Goal: Task Accomplishment & Management: Manage account settings

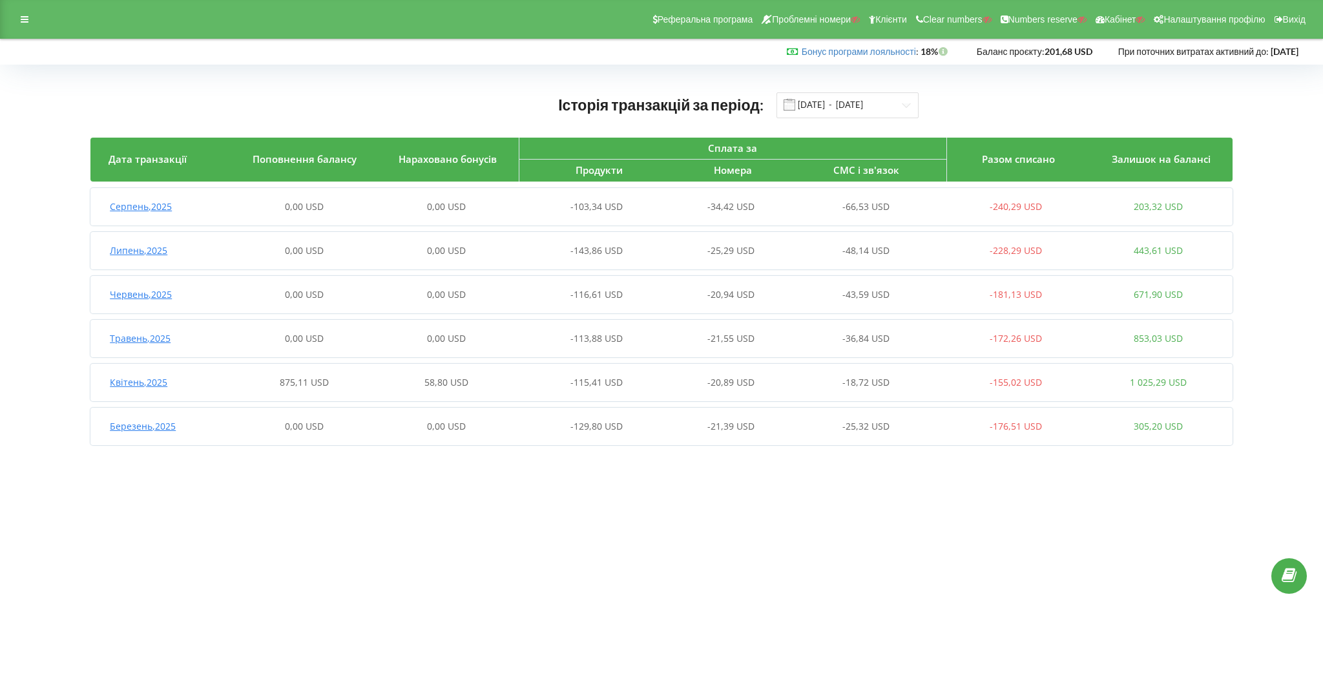
click at [311, 380] on span "875,11 USD" at bounding box center [304, 382] width 49 height 12
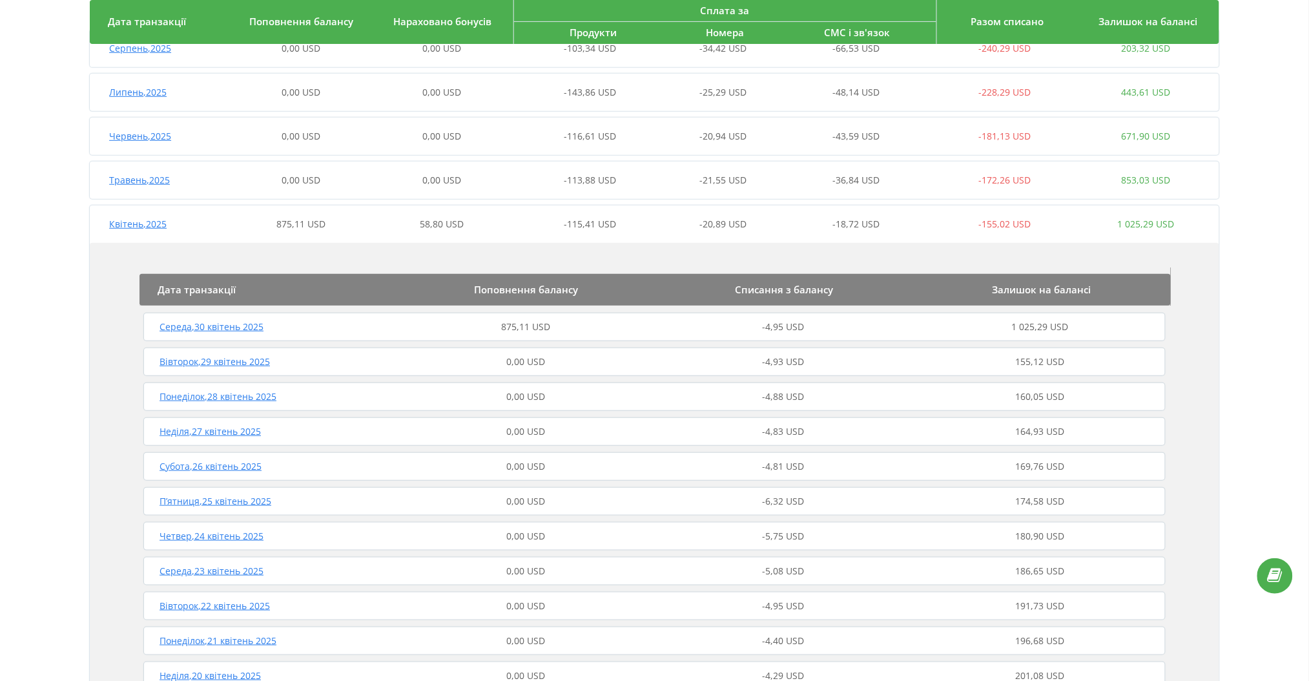
scroll to position [172, 0]
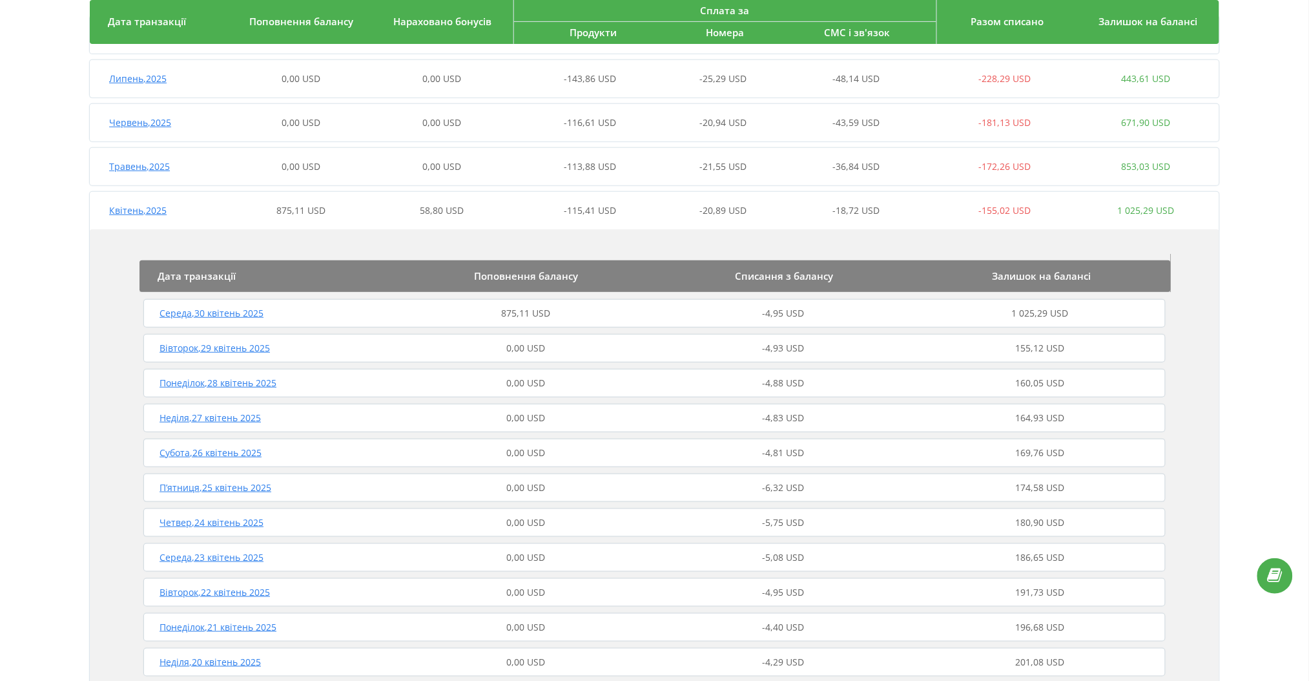
click at [480, 311] on div "875,11 USD" at bounding box center [525, 313] width 257 height 13
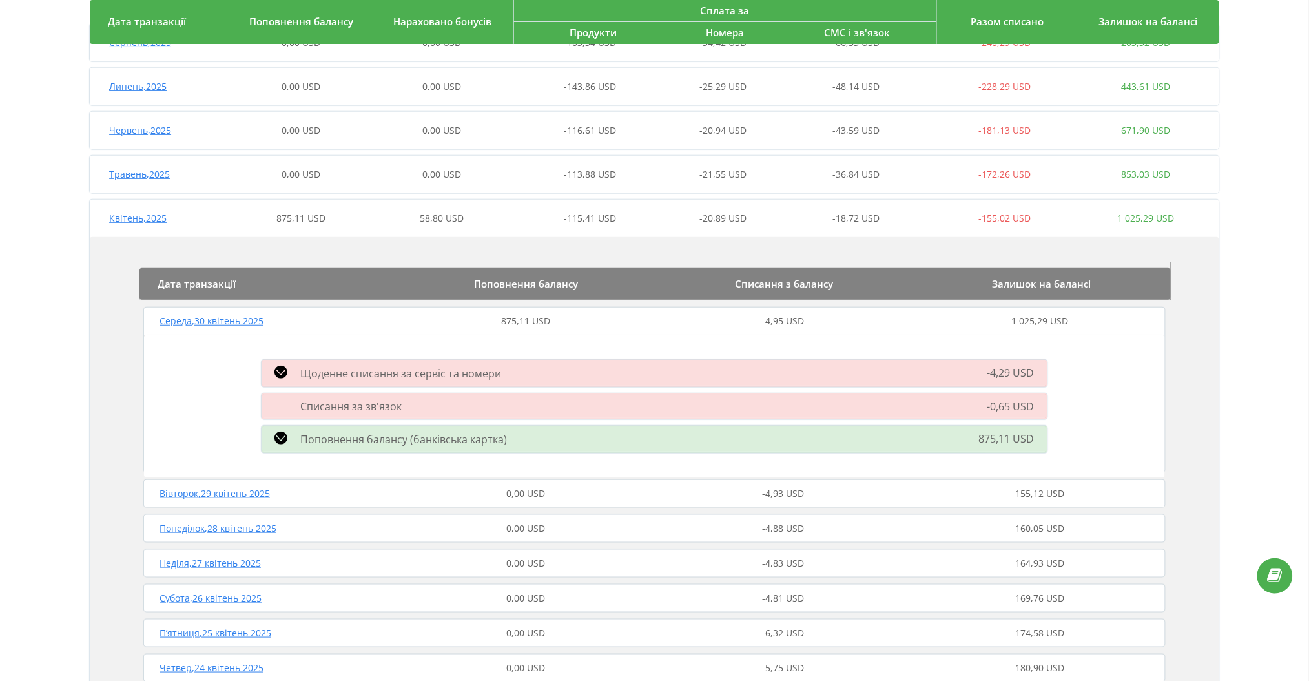
scroll to position [0, 0]
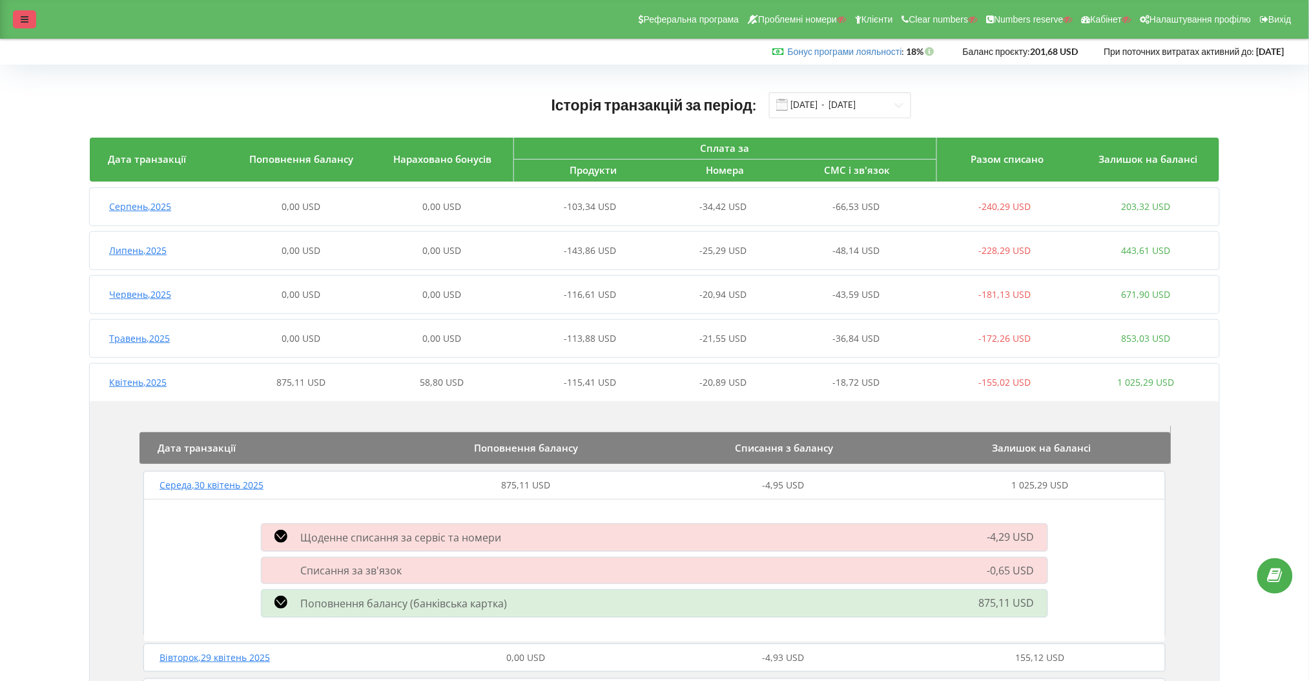
click at [36, 25] on div at bounding box center [24, 19] width 23 height 18
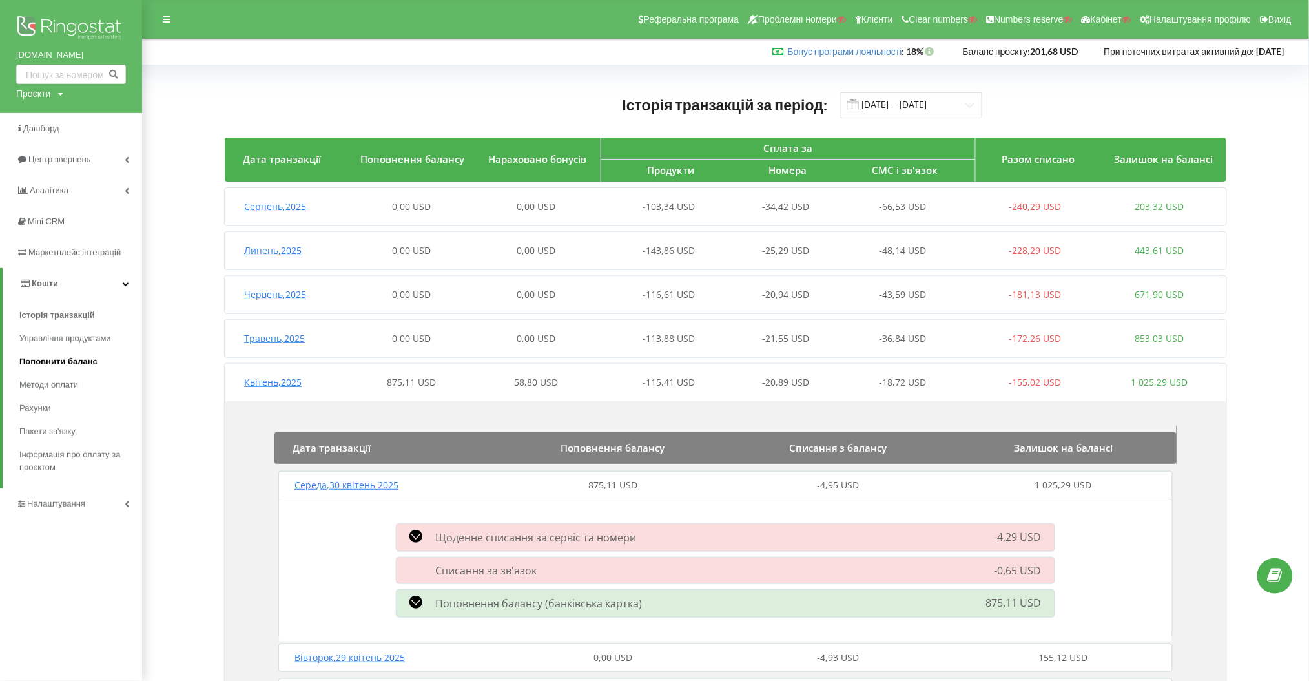
click at [78, 359] on span "Поповнити баланс" at bounding box center [58, 361] width 78 height 13
